Goal: Find specific page/section: Find specific page/section

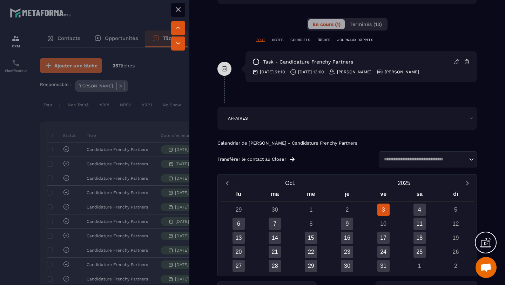
scroll to position [437, 0]
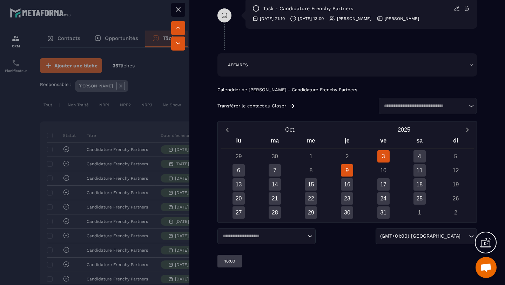
click at [350, 170] on div "9" at bounding box center [347, 170] width 12 height 12
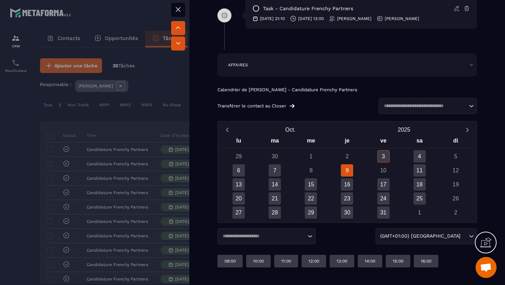
click at [178, 9] on icon at bounding box center [178, 9] width 4 height 4
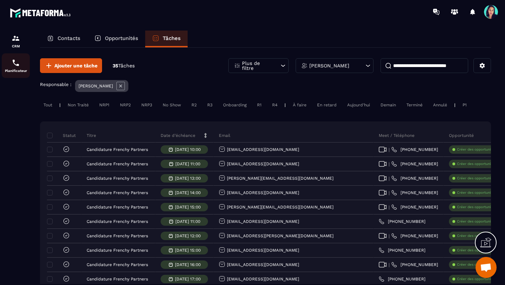
click at [14, 70] on p "Planificateur" at bounding box center [16, 71] width 28 height 4
click at [14, 67] on div "Planificateur" at bounding box center [16, 66] width 28 height 14
click at [16, 67] on img at bounding box center [16, 63] width 8 height 8
click at [16, 40] on img at bounding box center [16, 38] width 8 height 8
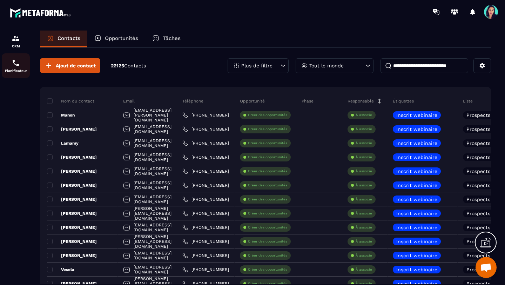
click at [14, 71] on p "Planificateur" at bounding box center [16, 71] width 28 height 4
click at [17, 70] on p "Planificateur" at bounding box center [16, 71] width 28 height 4
click at [14, 67] on img at bounding box center [16, 63] width 8 height 8
